Goal: Information Seeking & Learning: Learn about a topic

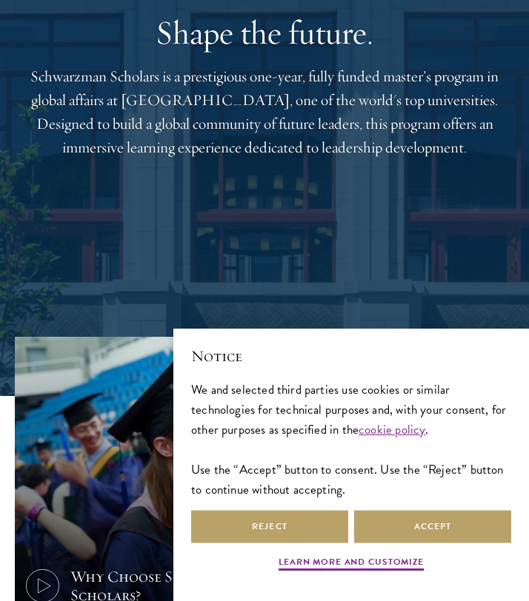
scroll to position [219, 0]
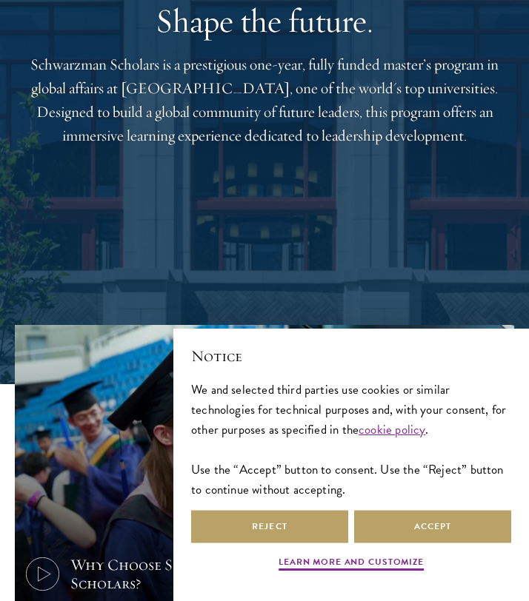
click at [251, 243] on div "Shape the future. Schwarzman Scholars is a prestigious one-year, fully funded m…" at bounding box center [264, 74] width 499 height 501
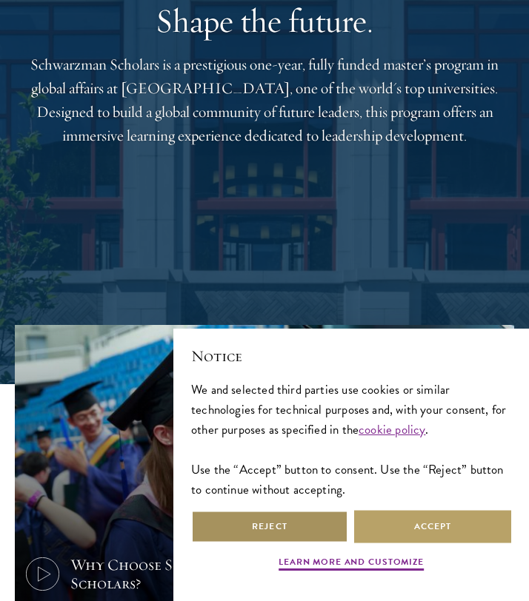
click at [297, 529] on button "Reject" at bounding box center [269, 526] width 157 height 33
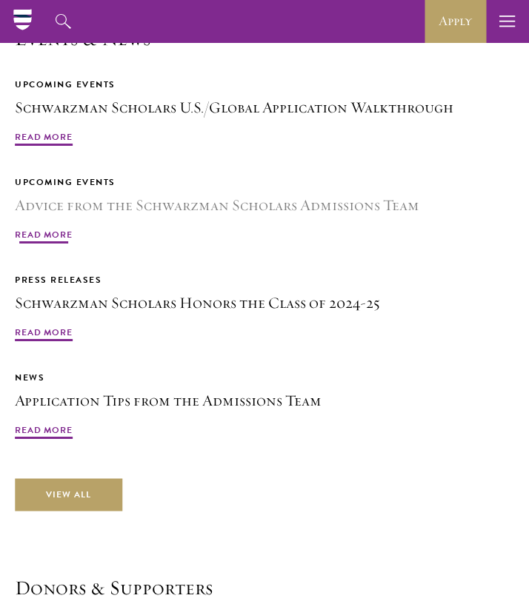
scroll to position [4177, 0]
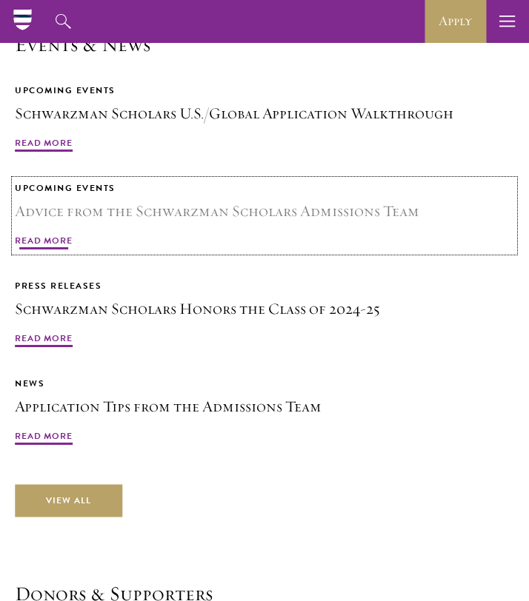
click at [48, 239] on span "Read More" at bounding box center [44, 243] width 58 height 18
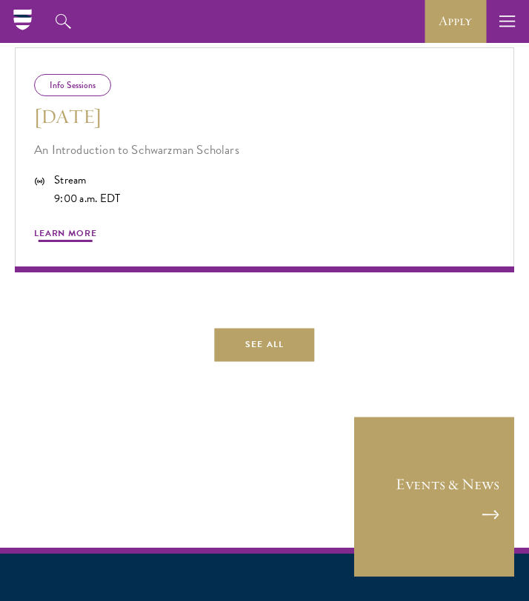
scroll to position [947, 0]
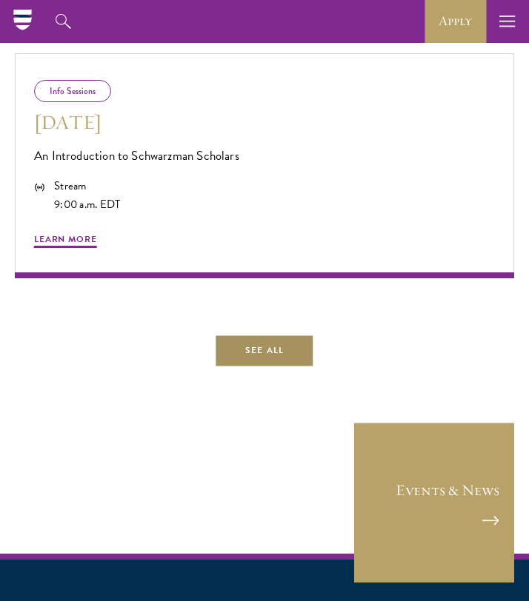
click at [308, 362] on link "See All" at bounding box center [264, 350] width 100 height 33
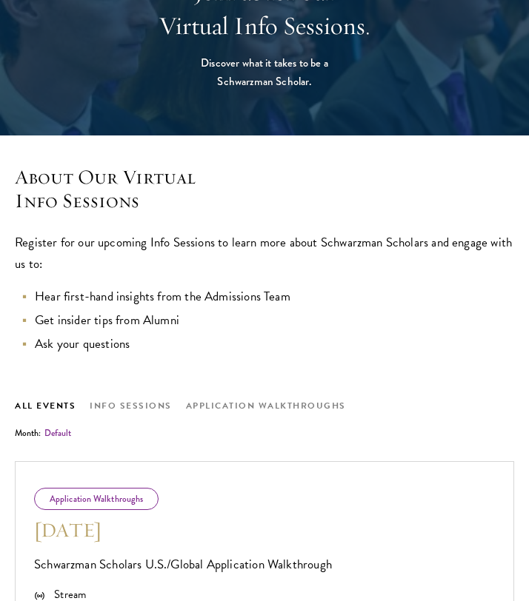
scroll to position [230, 0]
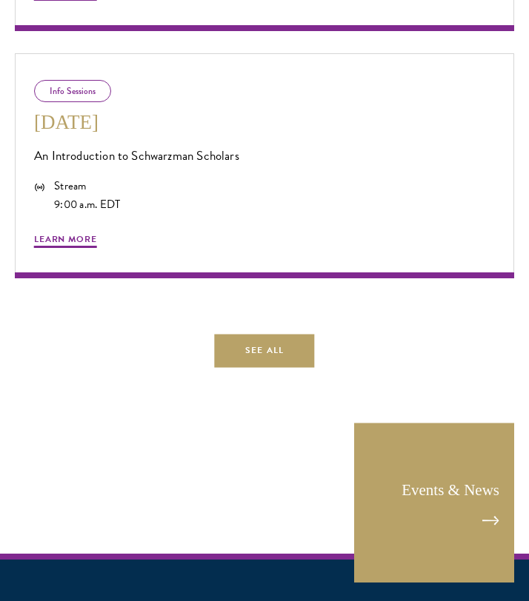
scroll to position [947, 0]
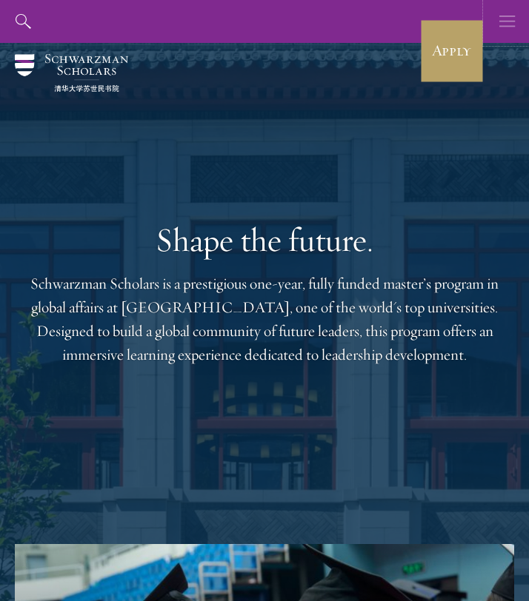
click at [509, 23] on icon "button" at bounding box center [507, 21] width 16 height 43
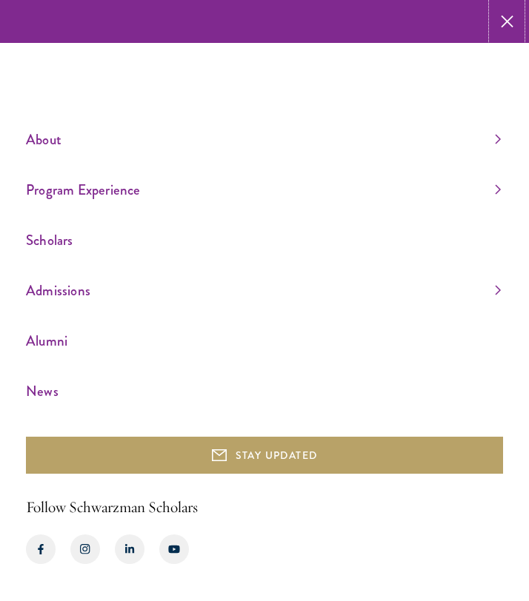
click at [502, 24] on icon "button" at bounding box center [507, 21] width 13 height 43
click at [0, 0] on icon "button" at bounding box center [0, 0] width 0 height 0
click at [505, 27] on icon "button" at bounding box center [507, 21] width 13 height 43
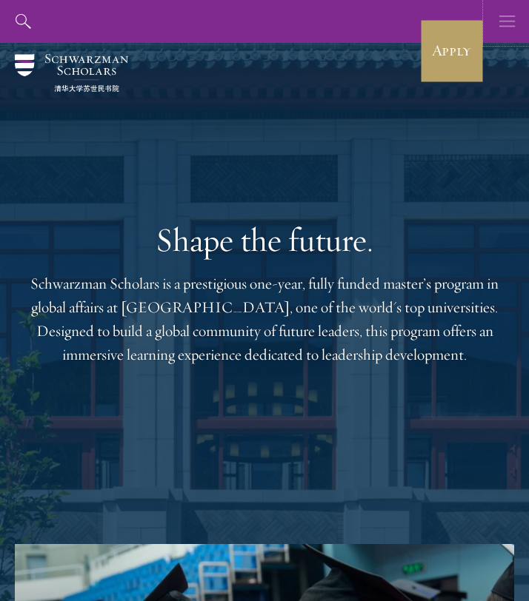
click at [509, 26] on use "button" at bounding box center [507, 21] width 16 height 11
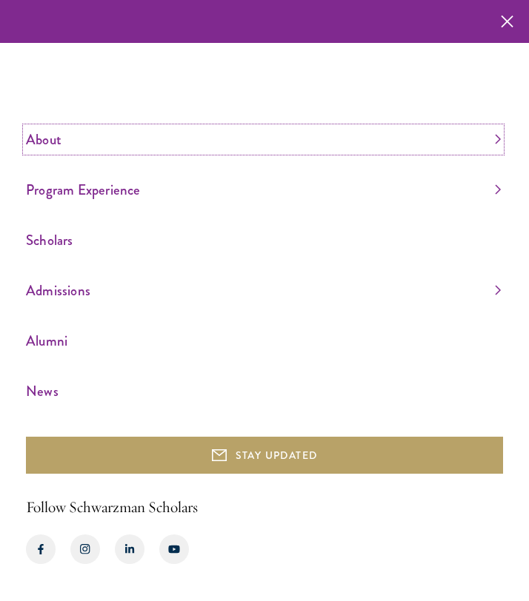
click at [315, 136] on link "About" at bounding box center [263, 139] width 475 height 24
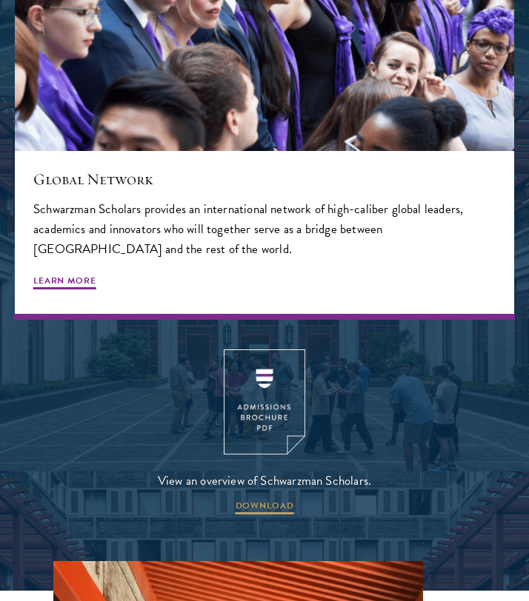
scroll to position [2459, 0]
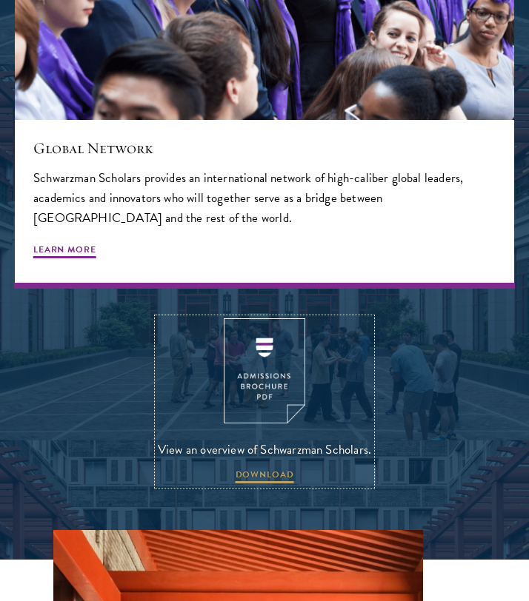
click at [264, 458] on span "View an overview of Schwarzman Scholars." at bounding box center [264, 449] width 213 height 21
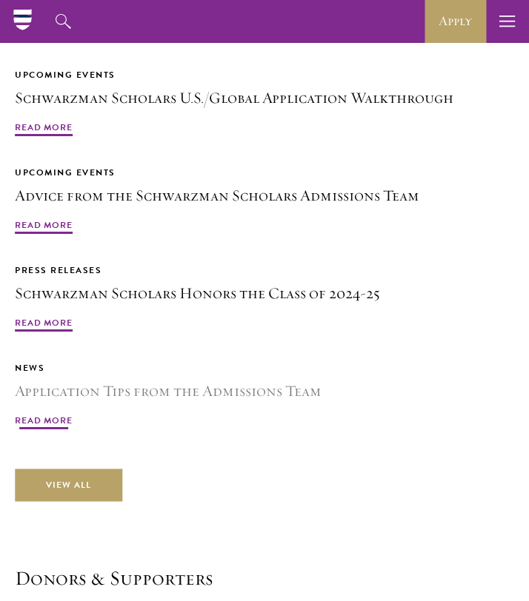
scroll to position [4182, 0]
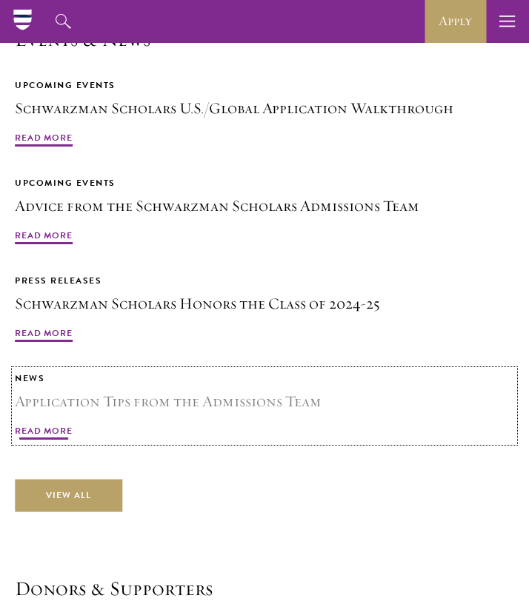
click at [44, 433] on span "Read More" at bounding box center [44, 433] width 58 height 18
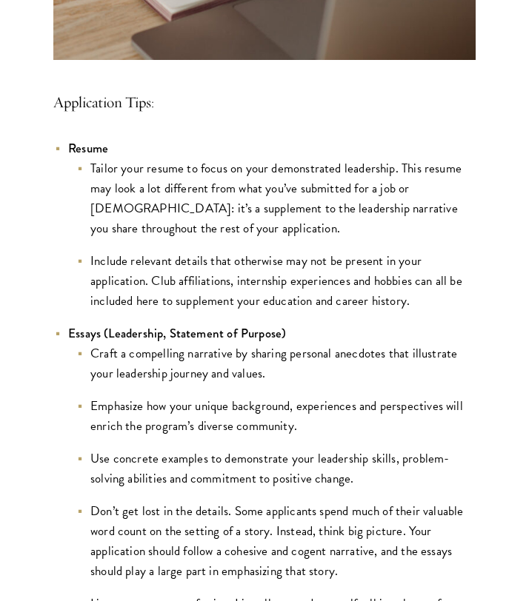
scroll to position [1070, 0]
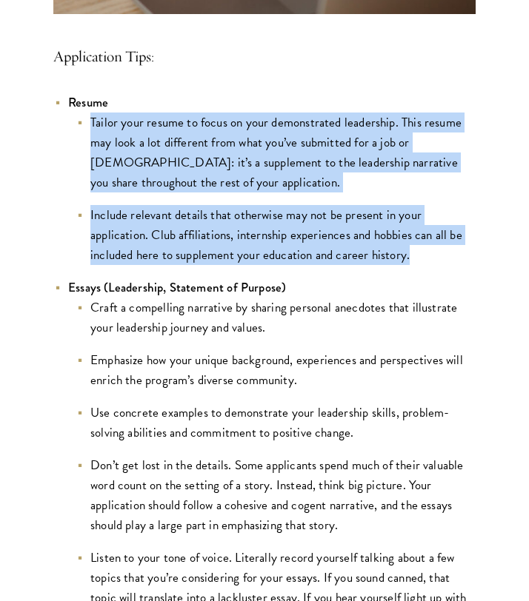
drag, startPoint x: 411, startPoint y: 258, endPoint x: 84, endPoint y: 117, distance: 356.5
click at [84, 117] on ul "Tailor your resume to focus on your demonstrated leadership. This resume may lo…" at bounding box center [271, 189] width 407 height 153
copy ul "Tailor your resume to focus on your demonstrated leadership. This resume may lo…"
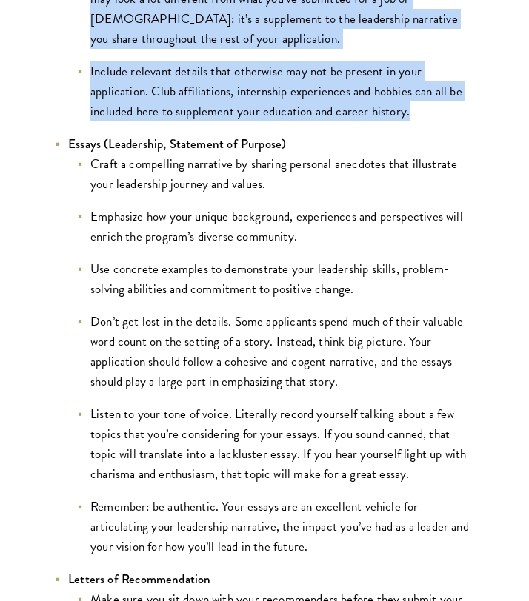
scroll to position [1218, 0]
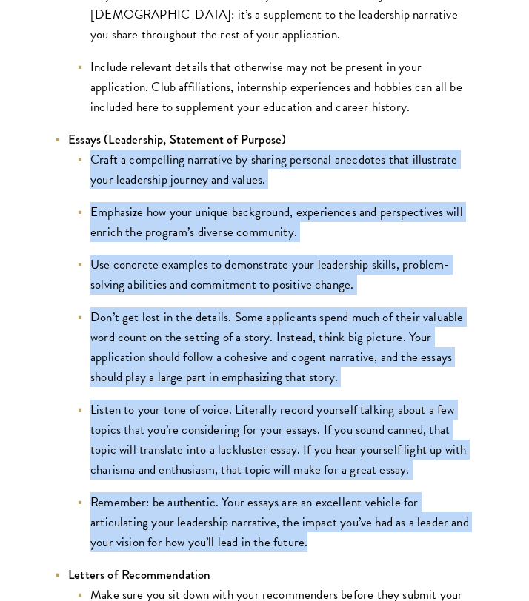
drag, startPoint x: 258, startPoint y: 546, endPoint x: 87, endPoint y: 161, distance: 420.3
click at [87, 161] on ul "Craft a compelling narrative by sharing personal anecdotes that illustrate your…" at bounding box center [271, 351] width 407 height 403
copy ul "Lorem i dolorsitam consectet ad elitsed doeiusmo temporinc utla etdolorema aliq…"
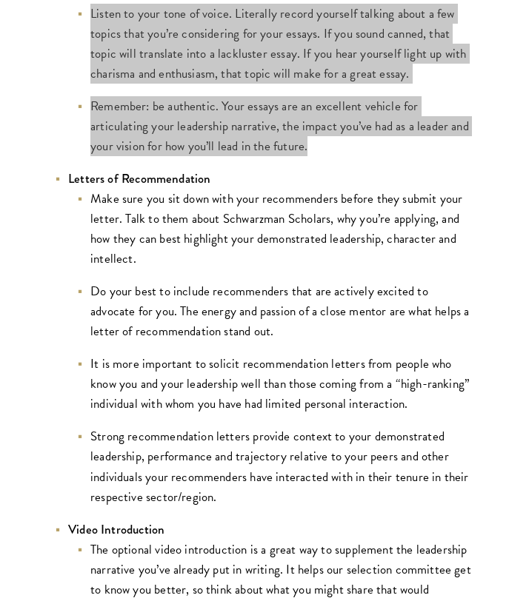
scroll to position [1618, 0]
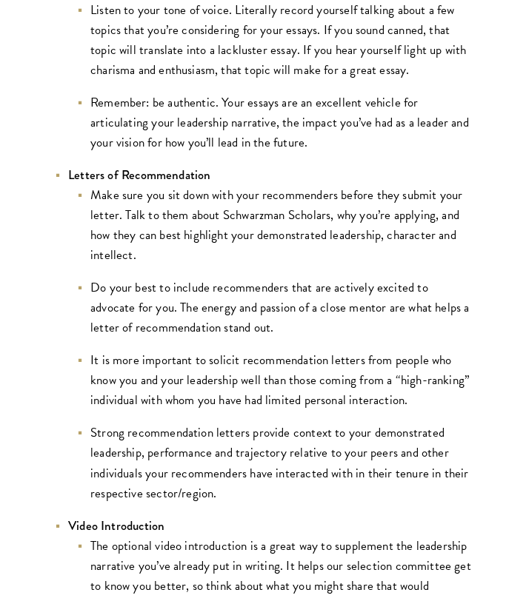
click at [166, 436] on li "Strong recommendation letters provide context to your demonstrated leadership, …" at bounding box center [276, 463] width 400 height 80
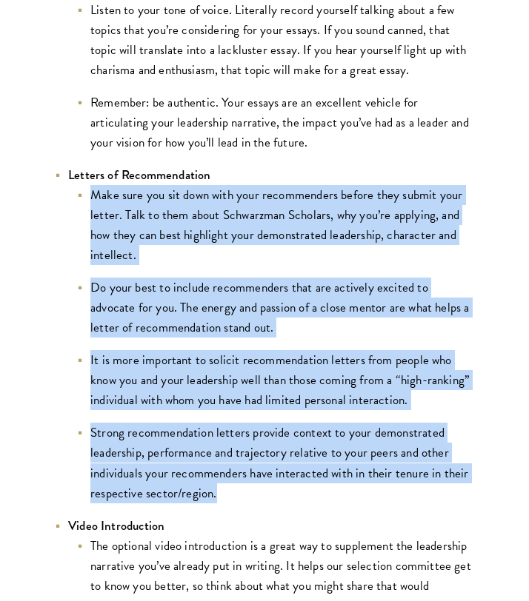
drag, startPoint x: 215, startPoint y: 498, endPoint x: 83, endPoint y: 203, distance: 323.1
click at [83, 203] on ul "Make sure you sit down with your recommenders before they submit your letter. T…" at bounding box center [271, 344] width 407 height 318
copy ul "Make sure you sit down with your recommenders before they submit your letter. T…"
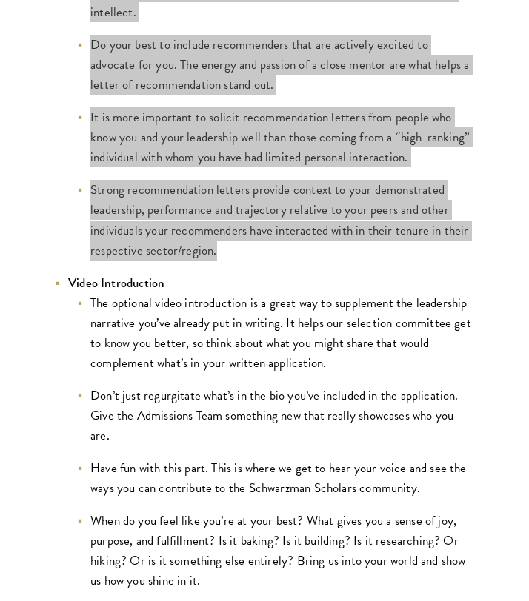
scroll to position [1998, 0]
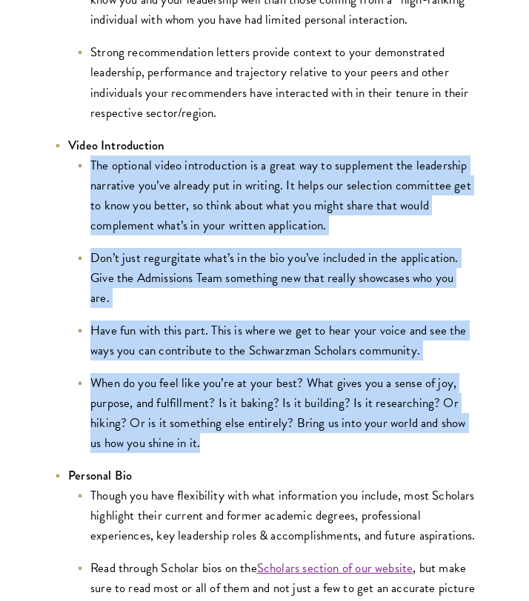
drag, startPoint x: 190, startPoint y: 429, endPoint x: 90, endPoint y: 158, distance: 289.3
click at [90, 158] on ul "The optional video introduction is a great way to supplement the leadership nar…" at bounding box center [271, 304] width 407 height 298
copy ul "The optional video introduction is a great way to supplement the leadership nar…"
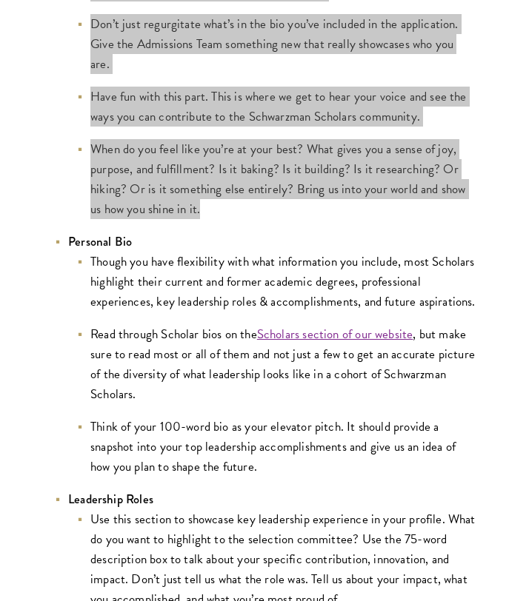
scroll to position [2234, 0]
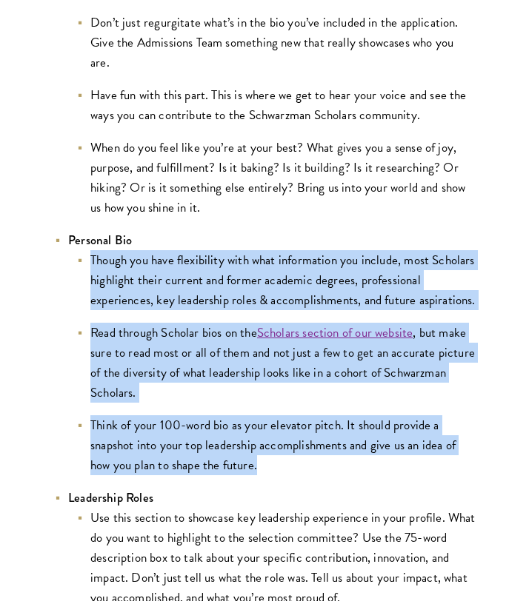
drag, startPoint x: 264, startPoint y: 442, endPoint x: 85, endPoint y: 236, distance: 272.4
click at [85, 250] on ul "Though you have flexibility with what information you include, most Scholars hi…" at bounding box center [271, 362] width 407 height 225
copy ul "Though you have flexibility with what information you include, most Scholars hi…"
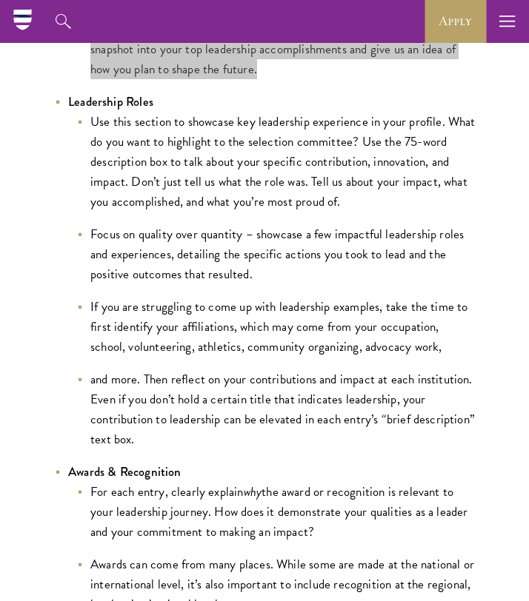
scroll to position [2629, 0]
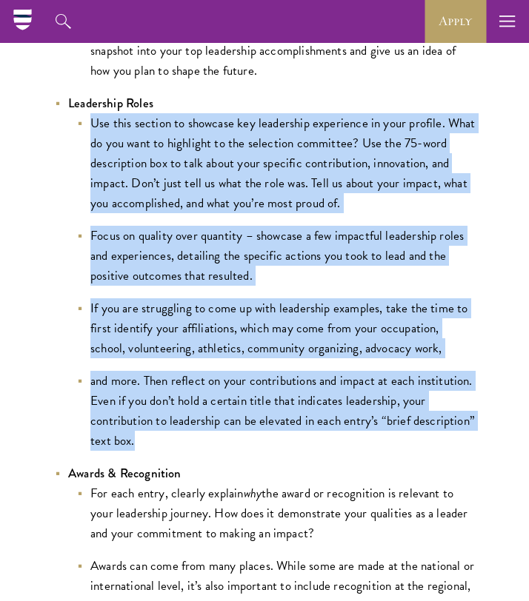
drag, startPoint x: 138, startPoint y: 419, endPoint x: 84, endPoint y: 102, distance: 321.5
click at [82, 113] on ul "Use this section to showcase key leadership experience in your profile. What do…" at bounding box center [271, 282] width 407 height 338
copy ul "Use this section to showcase key leadership experience in your profile. What do…"
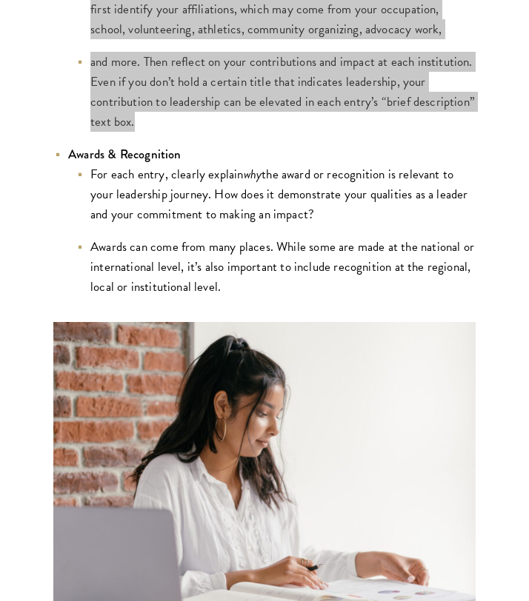
scroll to position [2949, 0]
